Goal: Transaction & Acquisition: Purchase product/service

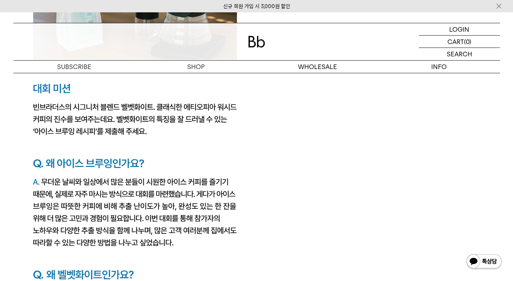
scroll to position [1114, 0]
click at [203, 68] on p "숍" at bounding box center [196, 67] width 122 height 12
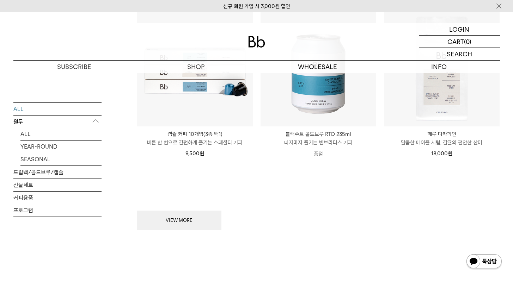
scroll to position [936, 0]
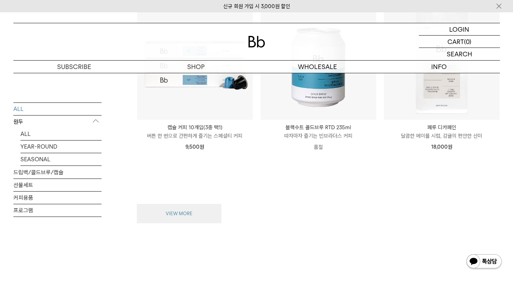
click at [208, 205] on button "VIEW MORE" at bounding box center [179, 214] width 85 height 20
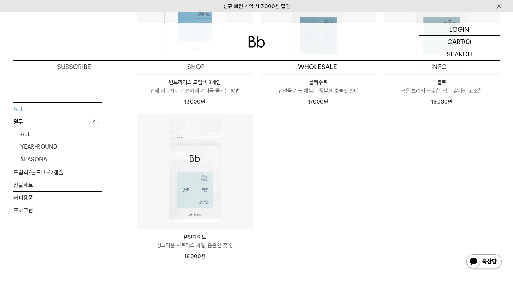
scroll to position [1449, 0]
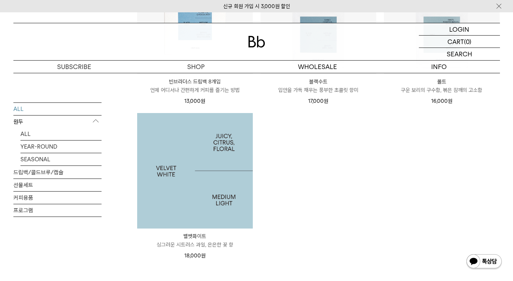
click at [212, 174] on img at bounding box center [195, 171] width 116 height 116
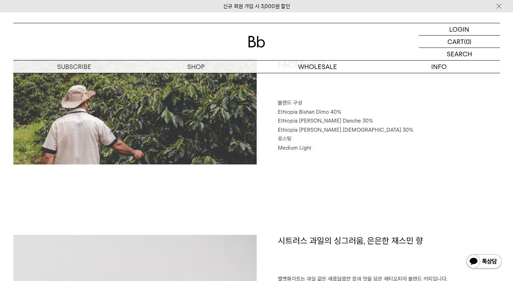
scroll to position [339, 0]
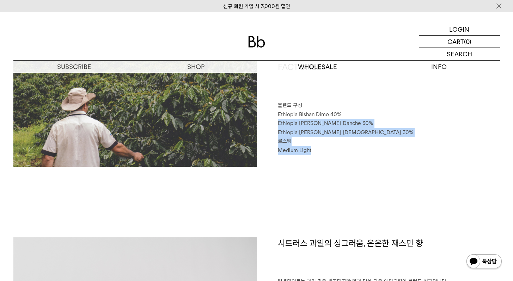
drag, startPoint x: 277, startPoint y: 123, endPoint x: 320, endPoint y: 150, distance: 50.9
click at [320, 150] on div "FACT SHEET 블렌드 구성 Ethiopia Bishan Dimo 40% Ethiopia Habtamu Yirgacheffe Danche …" at bounding box center [377, 114] width 243 height 106
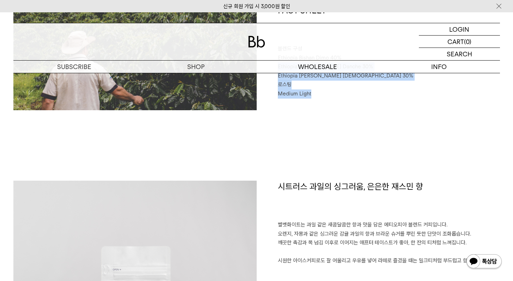
scroll to position [292, 0]
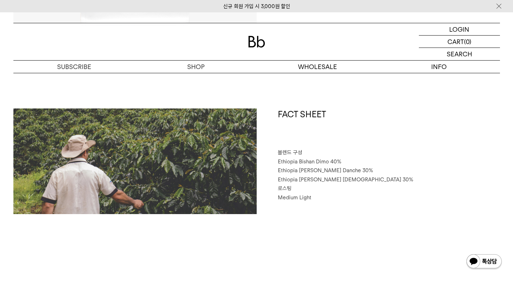
click at [370, 154] on p "블렌드 구성" at bounding box center [389, 152] width 222 height 9
drag, startPoint x: 299, startPoint y: 161, endPoint x: 343, endPoint y: 161, distance: 44.4
click at [343, 161] on p "Ethiopia Bishan Dimo 40%" at bounding box center [389, 161] width 222 height 9
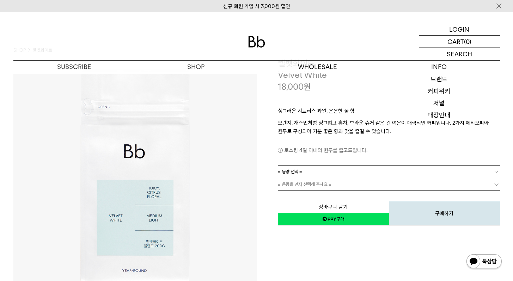
scroll to position [0, 0]
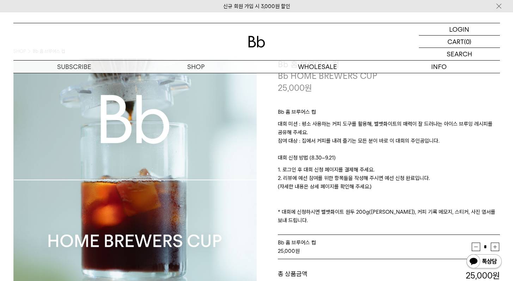
scroll to position [31, 0]
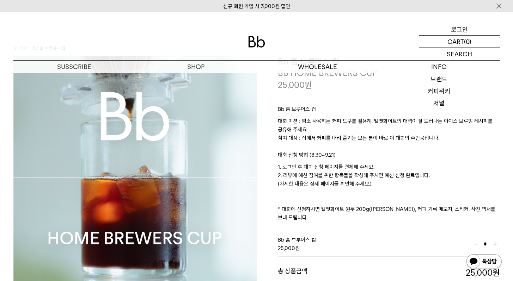
click at [460, 31] on p "로그인" at bounding box center [459, 29] width 17 height 12
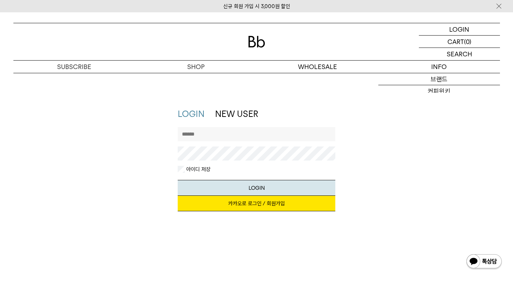
click at [293, 140] on input "text" at bounding box center [256, 134] width 157 height 14
type input "********"
click at [259, 204] on link "카카오로 로그인 / 회원가입" at bounding box center [256, 204] width 157 height 16
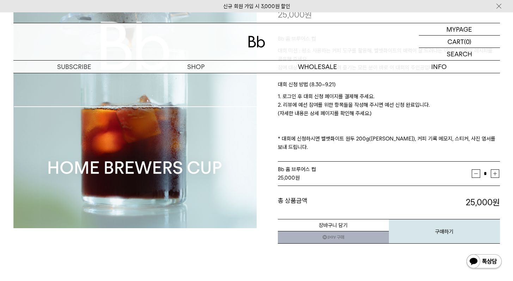
scroll to position [113, 0]
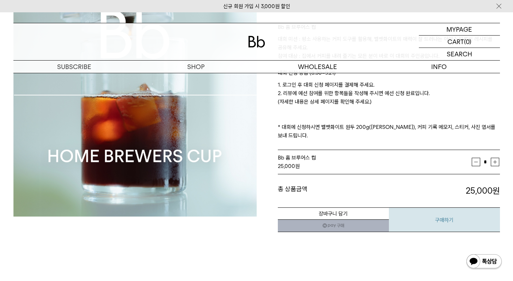
click at [430, 211] on button "구매하기" at bounding box center [444, 220] width 111 height 25
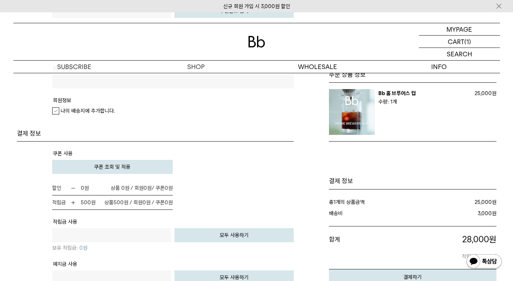
scroll to position [363, 0]
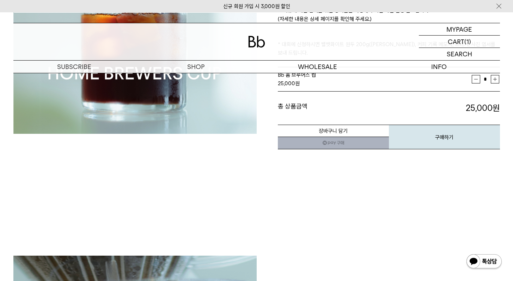
scroll to position [196, 0]
click at [350, 137] on link "네이버페이 구매하기" at bounding box center [333, 143] width 111 height 13
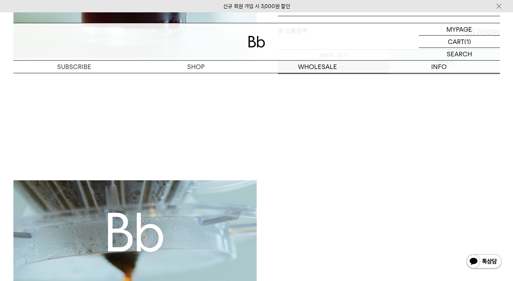
scroll to position [0, 0]
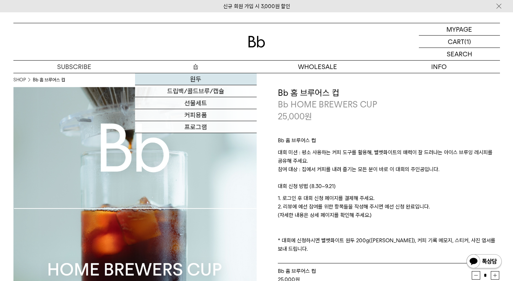
click at [189, 80] on link "원두" at bounding box center [196, 79] width 122 height 12
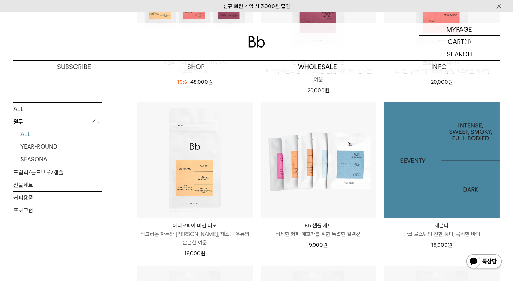
scroll to position [379, 0]
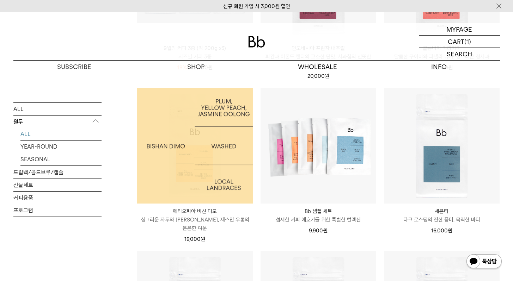
click at [164, 162] on img at bounding box center [195, 146] width 116 height 116
